Goal: Task Accomplishment & Management: Manage account settings

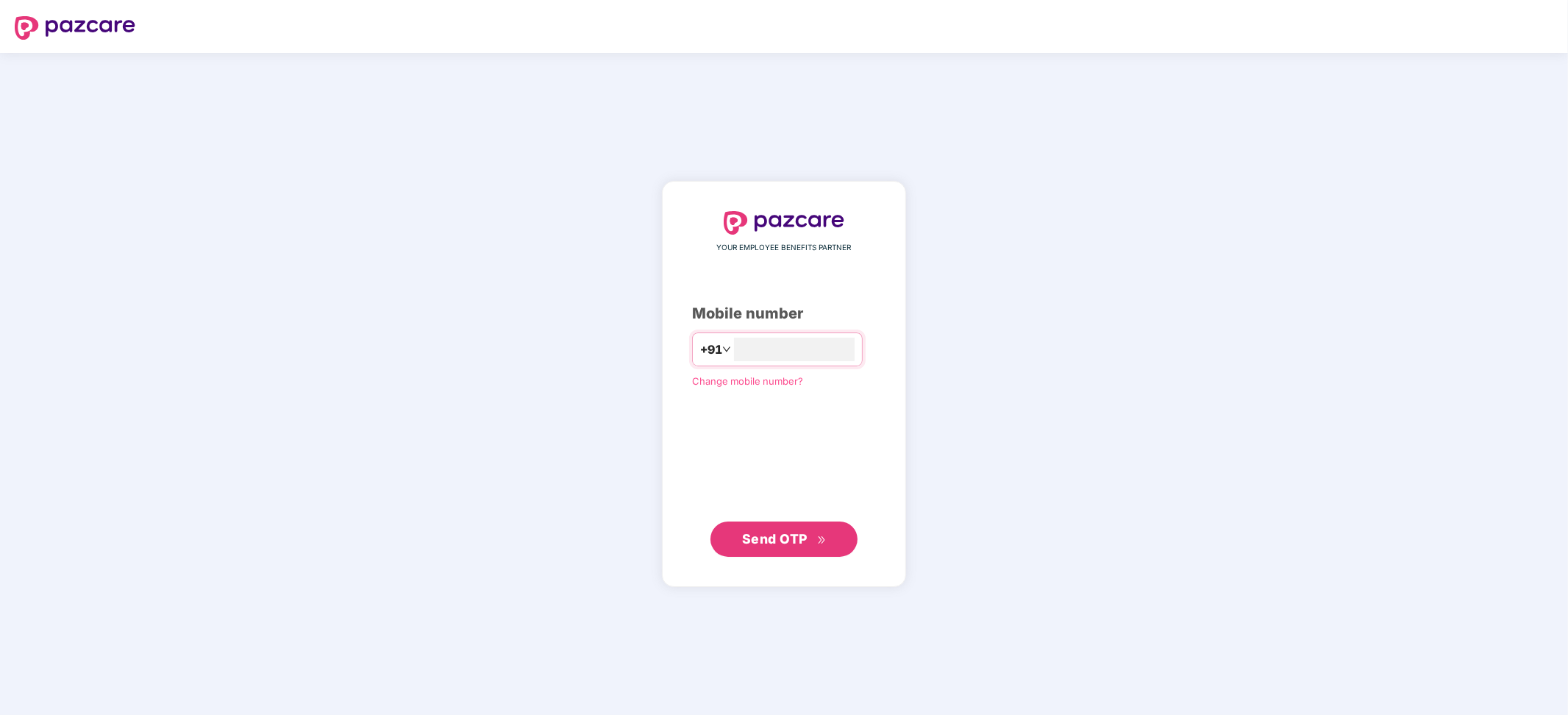
type input "**********"
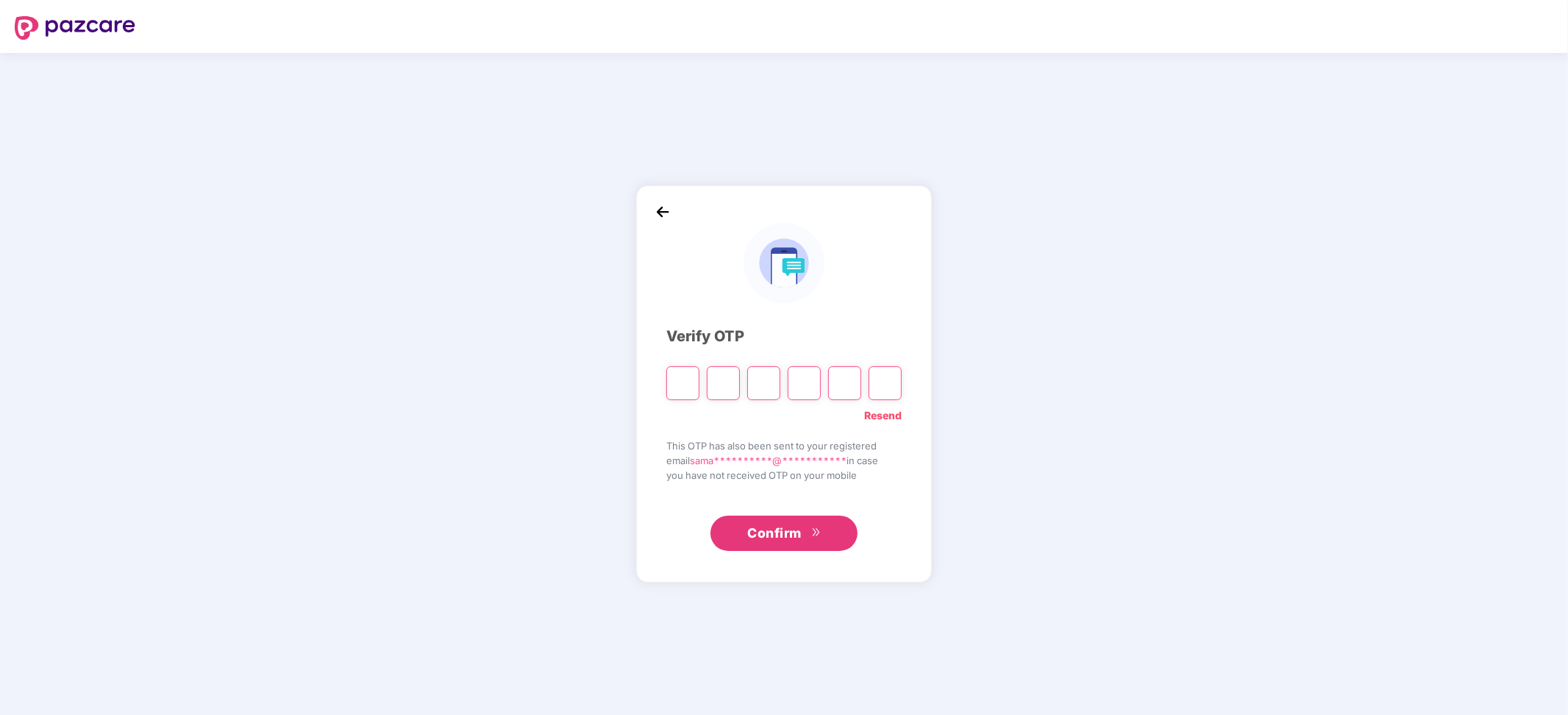
type input "*"
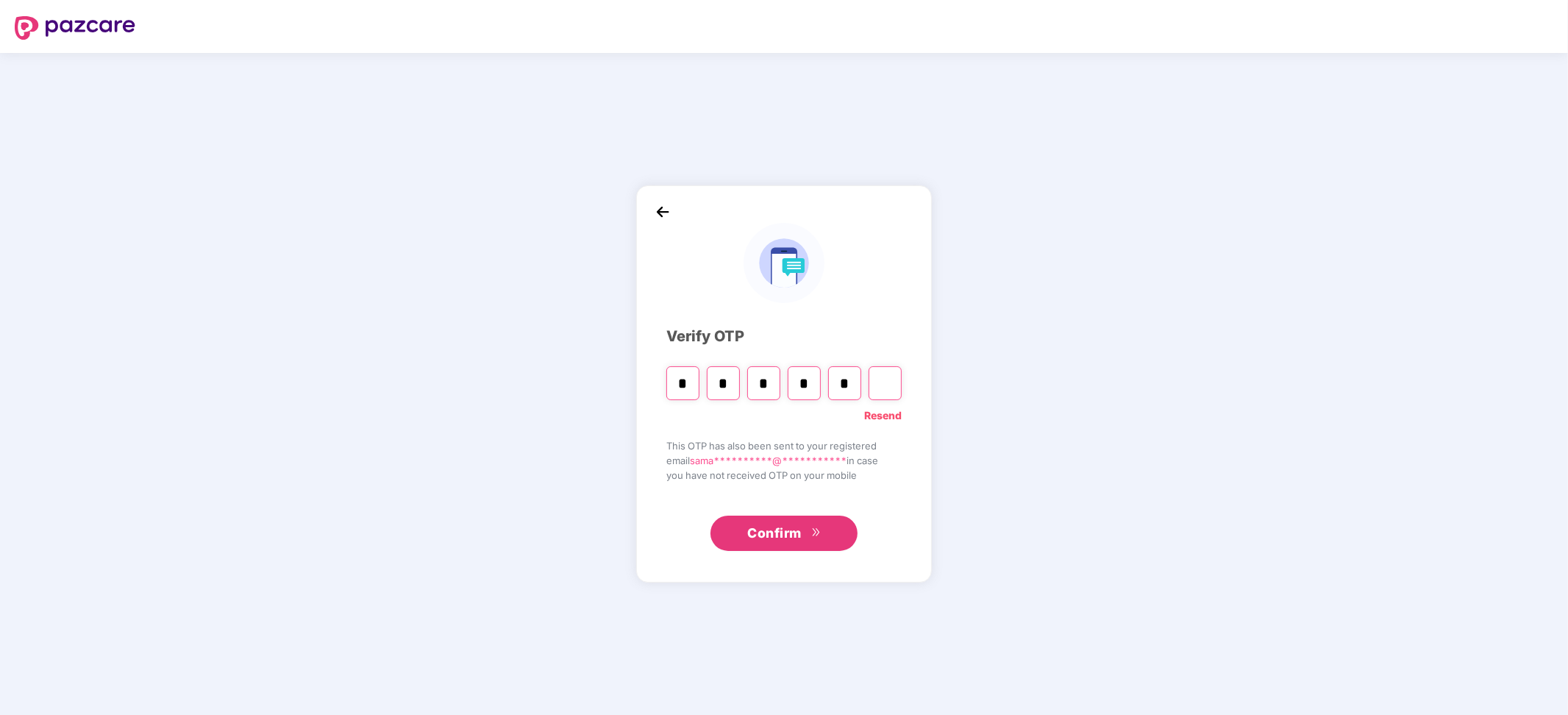
type input "*"
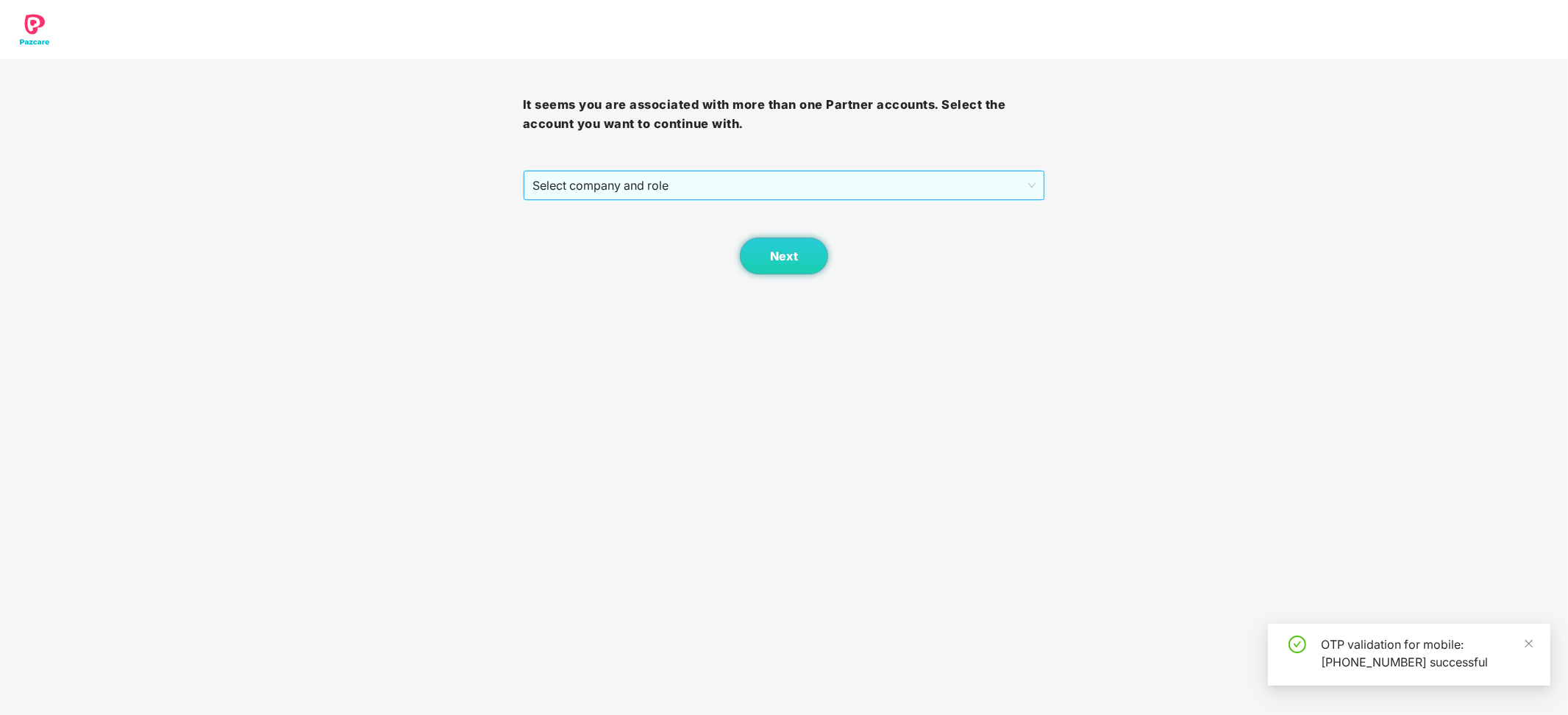
click at [728, 181] on span "Select company and role" at bounding box center [785, 185] width 504 height 28
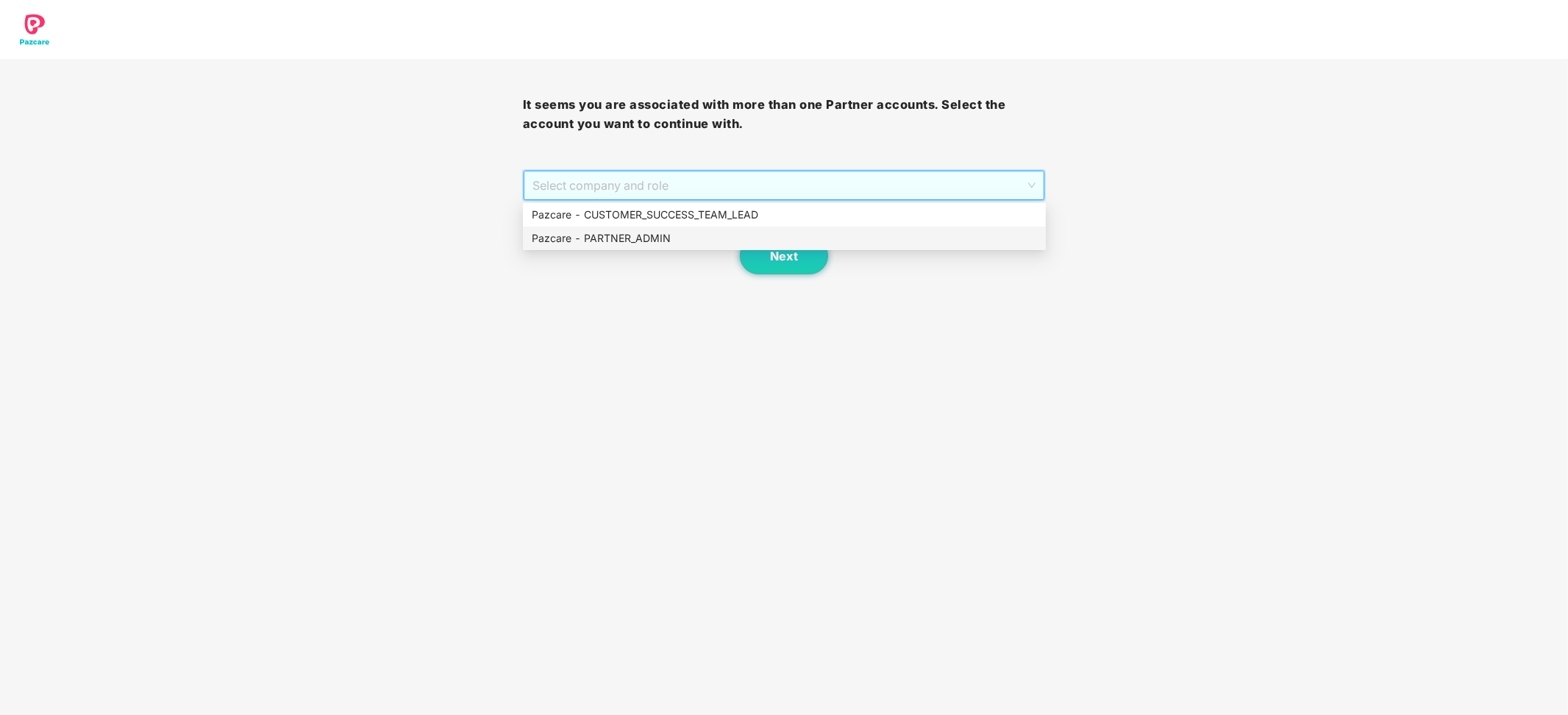
click at [735, 232] on div "Pazcare - PARTNER_ADMIN" at bounding box center [784, 238] width 505 height 16
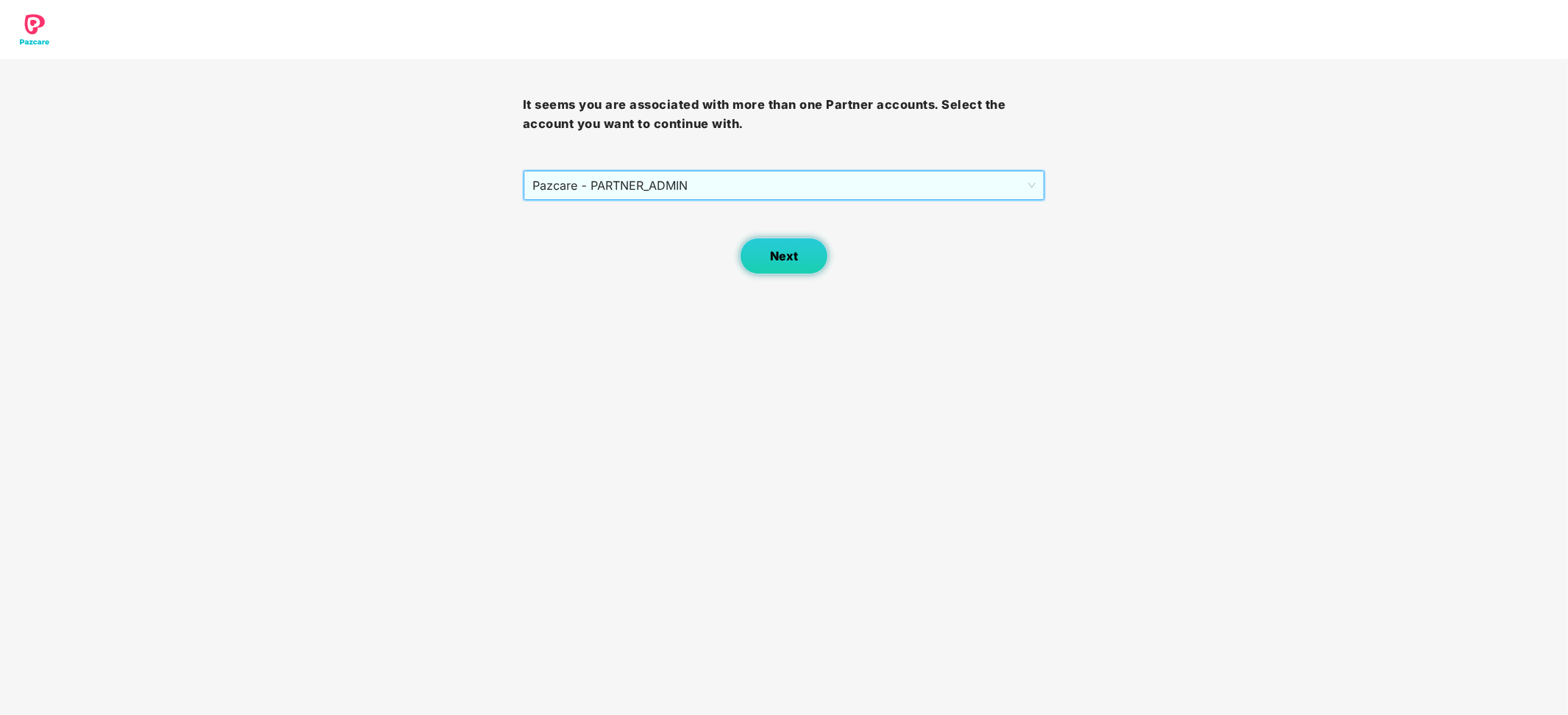
click at [781, 258] on span "Next" at bounding box center [784, 256] width 28 height 14
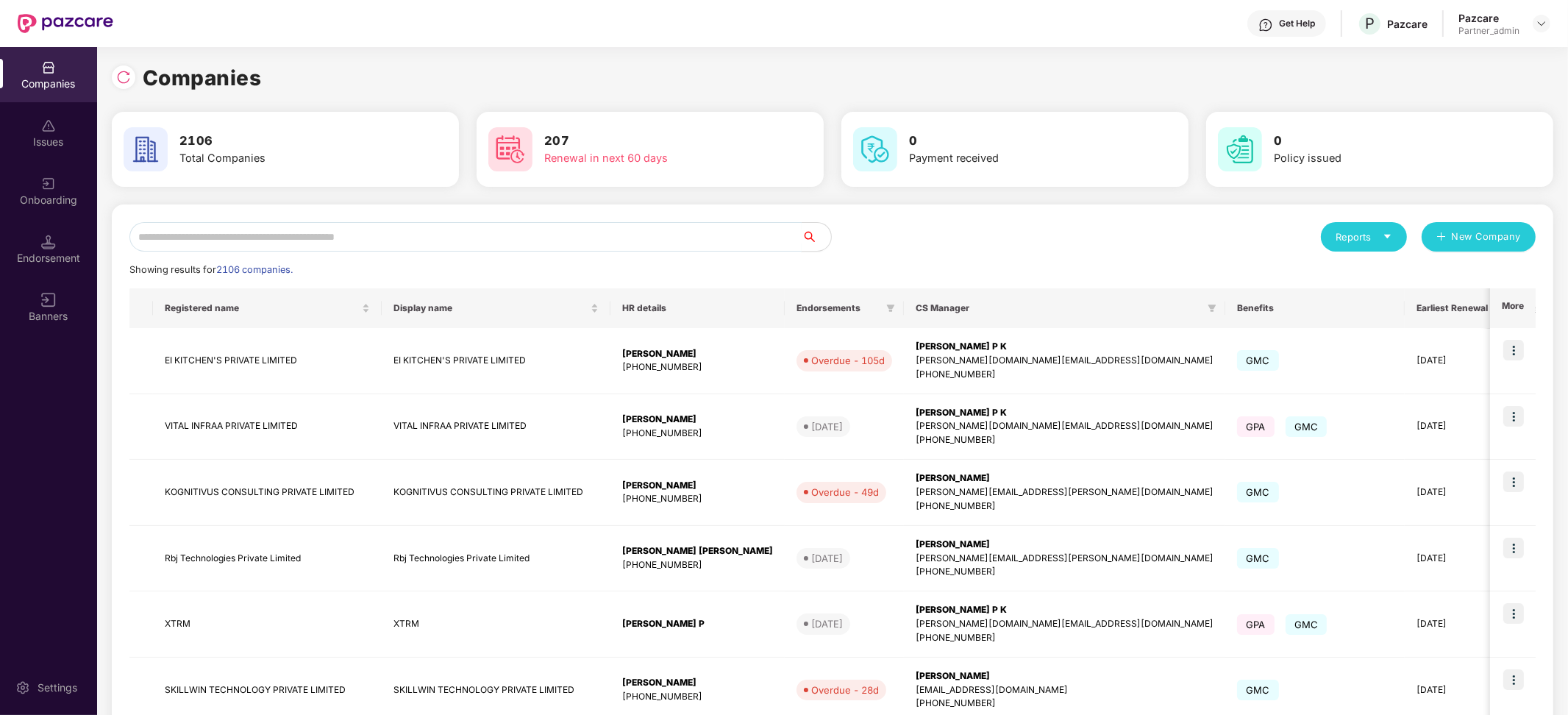
click at [607, 235] on input "text" at bounding box center [466, 237] width 672 height 29
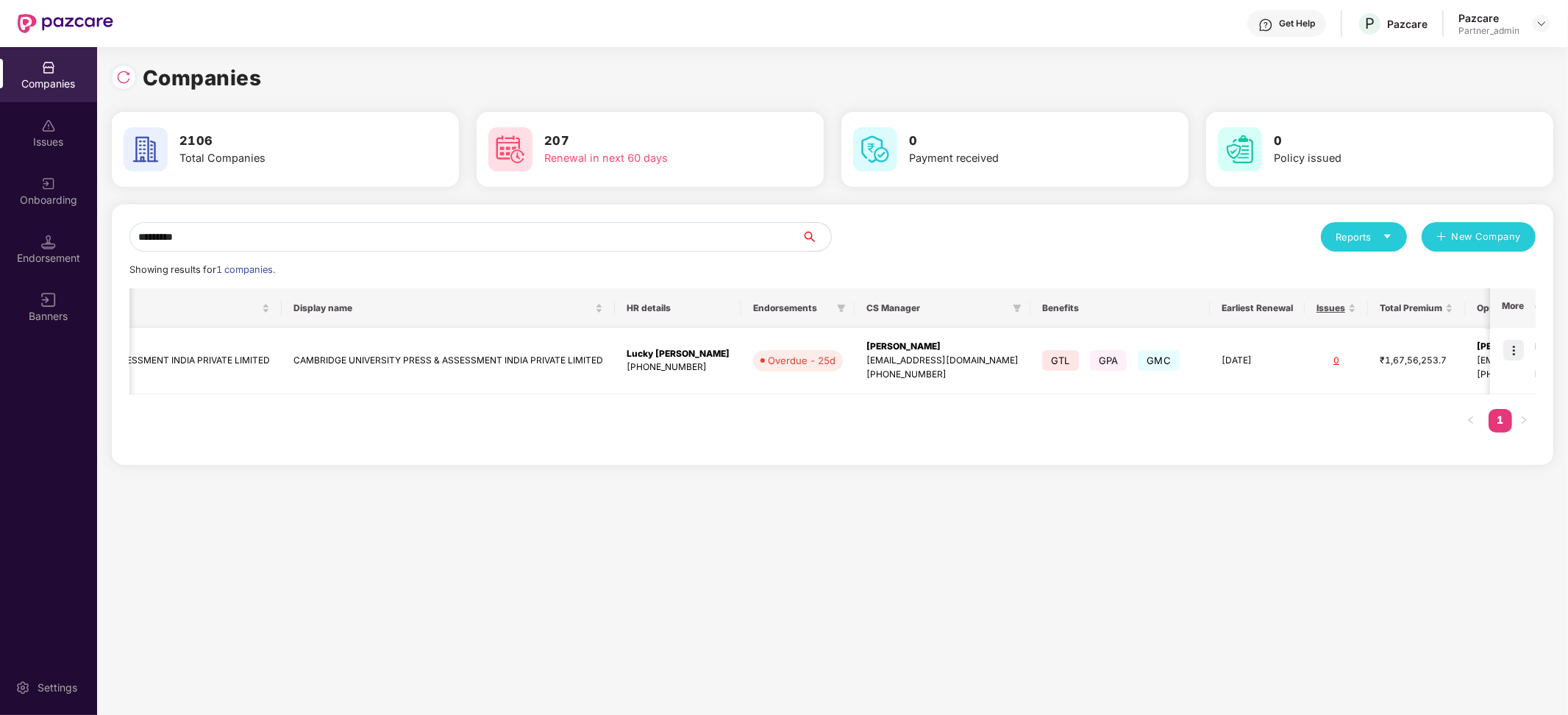
scroll to position [0, 243]
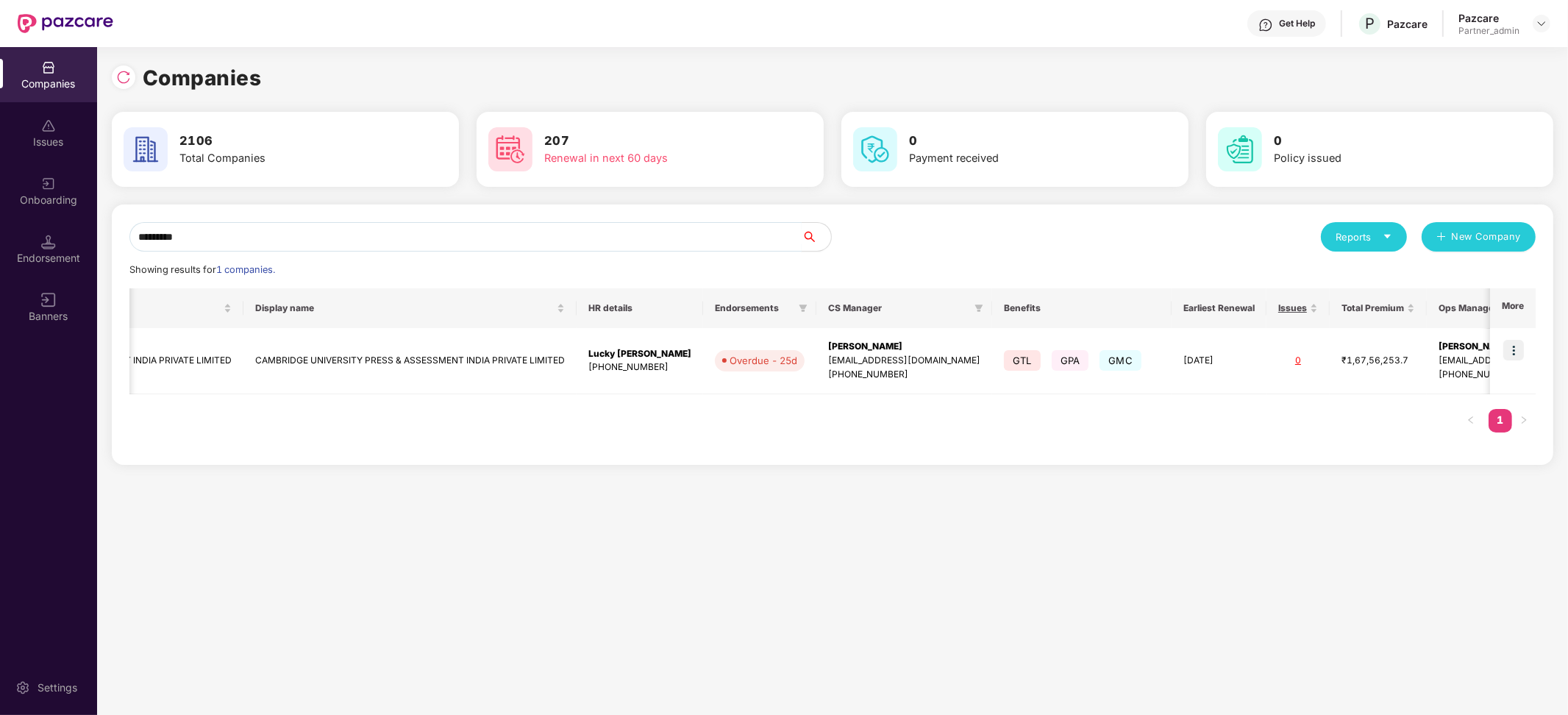
type input "*********"
click at [1535, 32] on div "Pazcare Partner_admin" at bounding box center [1504, 23] width 92 height 25
click at [1539, 28] on img at bounding box center [1541, 23] width 12 height 12
click at [1419, 118] on div "Logout" at bounding box center [1473, 115] width 191 height 29
